Goal: Check status: Check status

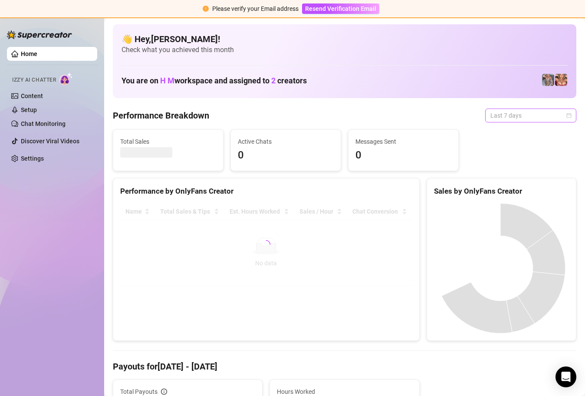
click at [558, 117] on span "Last 7 days" at bounding box center [530, 115] width 81 height 13
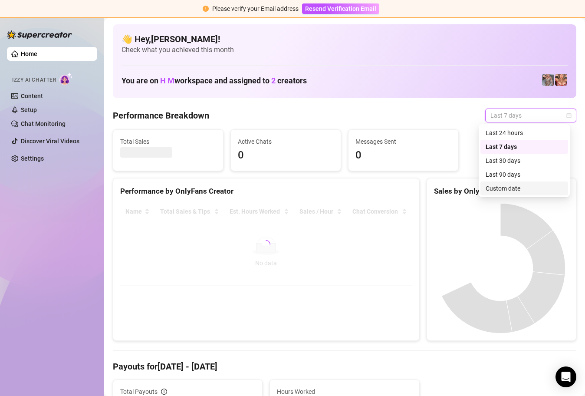
click at [514, 186] on div "Custom date" at bounding box center [523, 188] width 77 height 10
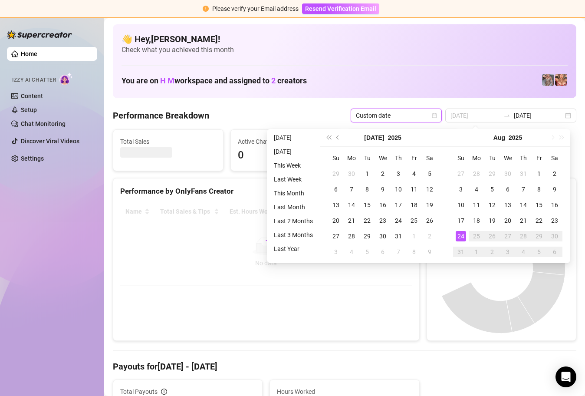
click at [461, 233] on div "24" at bounding box center [460, 236] width 10 height 10
click at [460, 232] on div "24" at bounding box center [460, 236] width 10 height 10
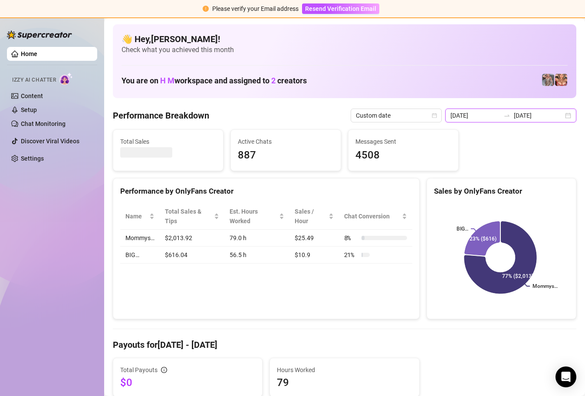
click at [490, 114] on input "[DATE]" at bounding box center [474, 116] width 49 height 10
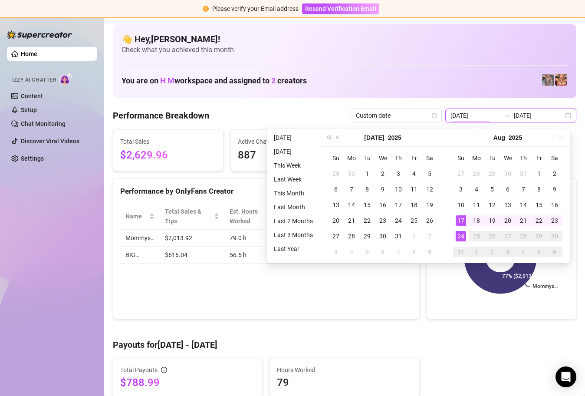
type input "[DATE]"
click at [463, 233] on div "24" at bounding box center [460, 236] width 10 height 10
type input "[DATE]"
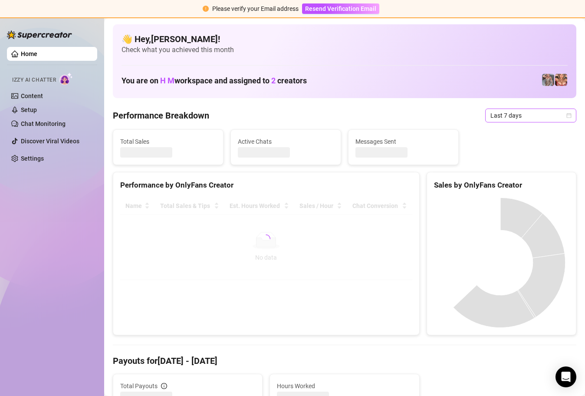
click at [566, 116] on icon "calendar" at bounding box center [568, 115] width 5 height 5
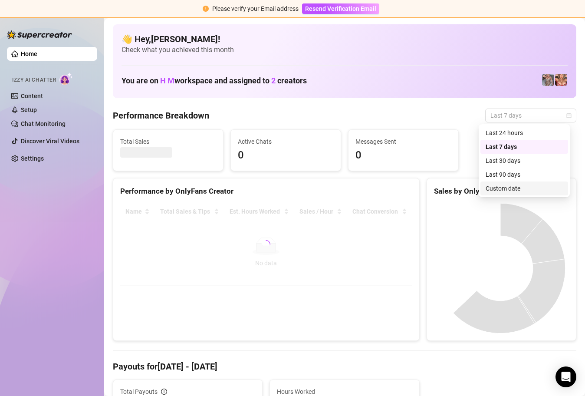
click at [518, 192] on div "Custom date" at bounding box center [523, 188] width 77 height 10
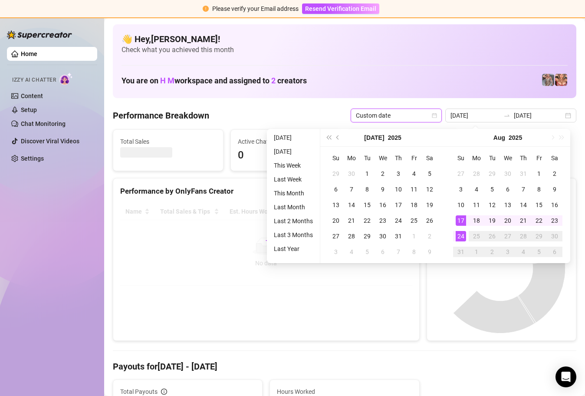
type input "[DATE]"
click at [461, 234] on div "24" at bounding box center [460, 236] width 10 height 10
type input "[DATE]"
